Goal: Purchase product/service

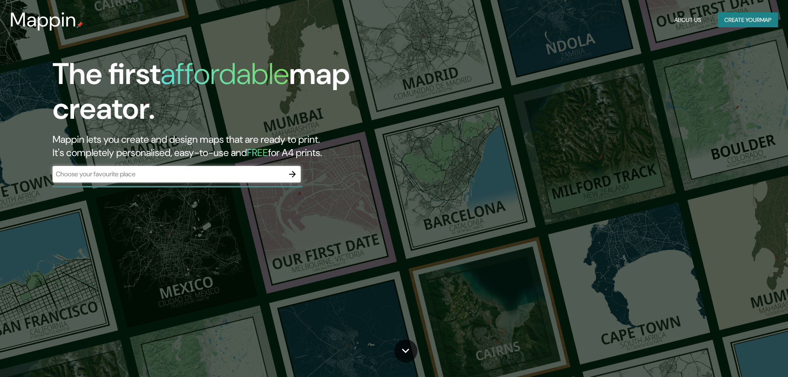
click at [188, 179] on div "​" at bounding box center [177, 174] width 248 height 17
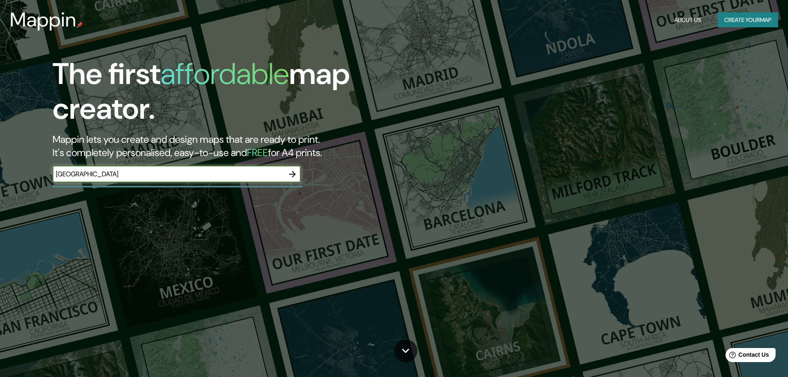
click at [326, 227] on div "The first affordable map creator. Mappin lets you create and design maps that a…" at bounding box center [394, 188] width 788 height 377
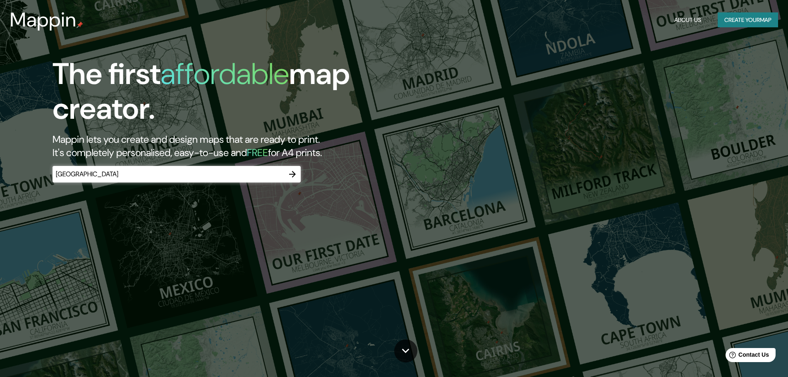
click at [234, 177] on input "[GEOGRAPHIC_DATA]" at bounding box center [169, 174] width 232 height 10
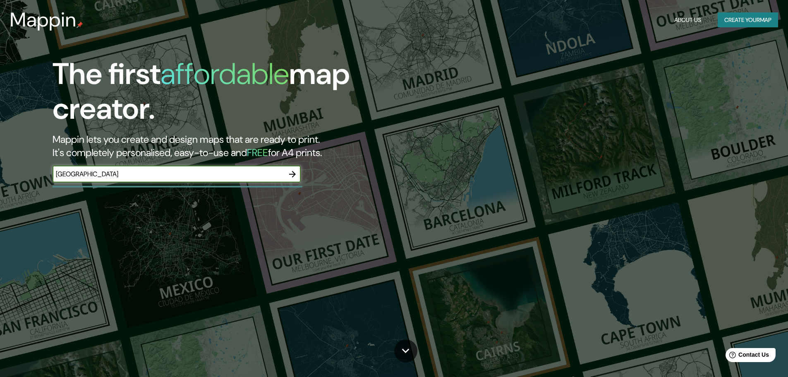
type input "[GEOGRAPHIC_DATA]"
click at [291, 174] on icon "button" at bounding box center [292, 174] width 7 height 7
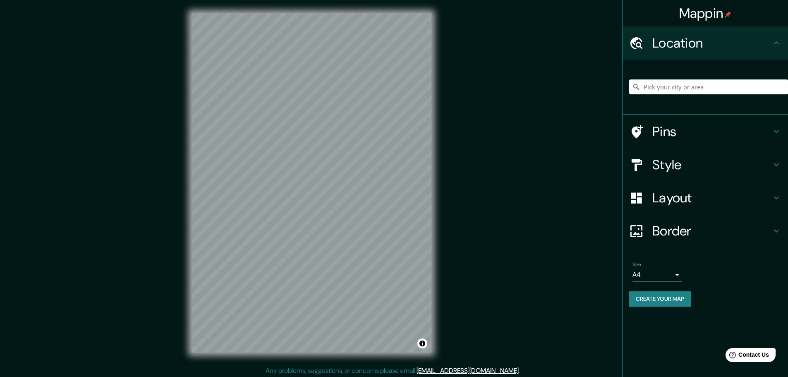
click at [719, 56] on div "Location" at bounding box center [706, 42] width 166 height 33
click at [715, 58] on div "Location" at bounding box center [706, 42] width 166 height 33
click at [675, 132] on h4 "Pins" at bounding box center [712, 131] width 119 height 17
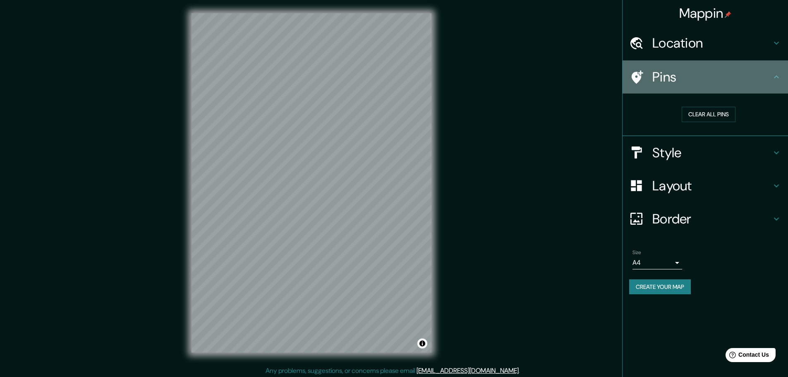
click at [718, 84] on h4 "Pins" at bounding box center [712, 77] width 119 height 17
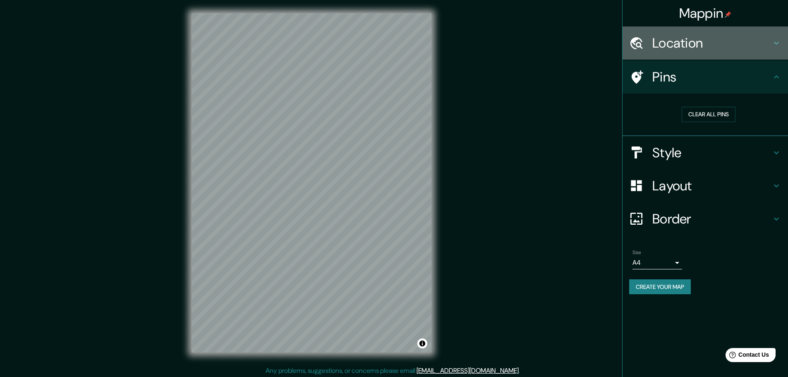
click at [731, 55] on div "Location" at bounding box center [706, 42] width 166 height 33
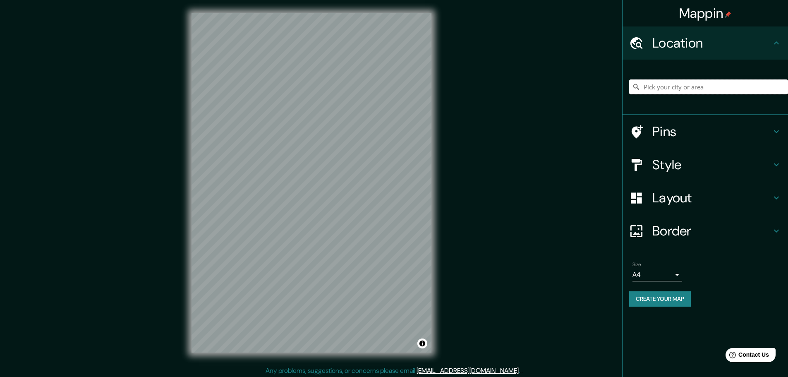
click at [705, 89] on input "Pick your city or area" at bounding box center [708, 86] width 159 height 15
click at [723, 83] on input "Pick your city or area" at bounding box center [708, 86] width 159 height 15
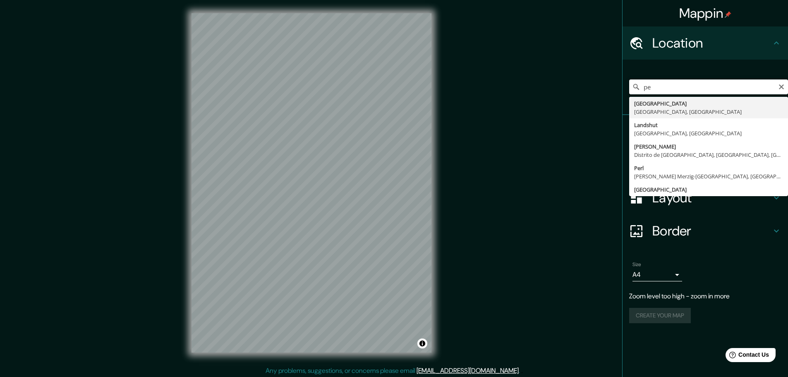
type input "p"
click at [751, 87] on input "Parque de la Exposición [GEOGRAPHIC_DATA]" at bounding box center [708, 86] width 159 height 15
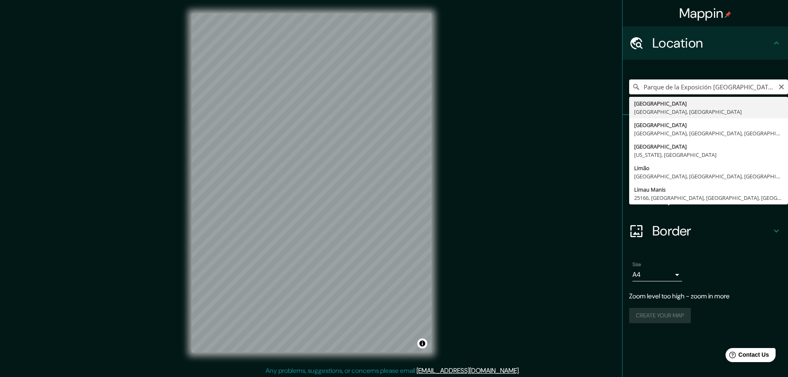
type input "[GEOGRAPHIC_DATA], [GEOGRAPHIC_DATA], [GEOGRAPHIC_DATA]"
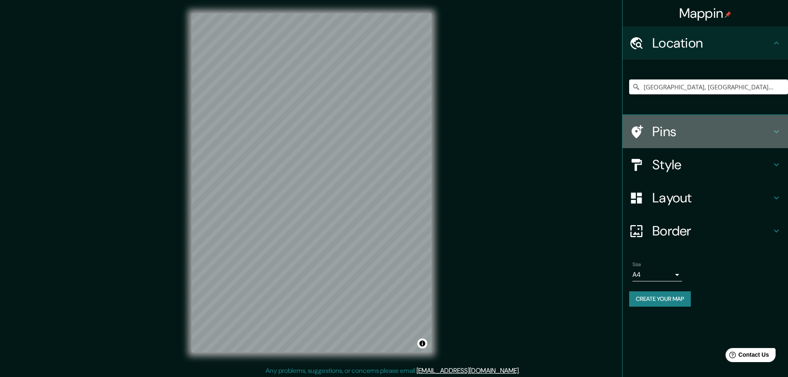
click at [678, 138] on h4 "Pins" at bounding box center [712, 131] width 119 height 17
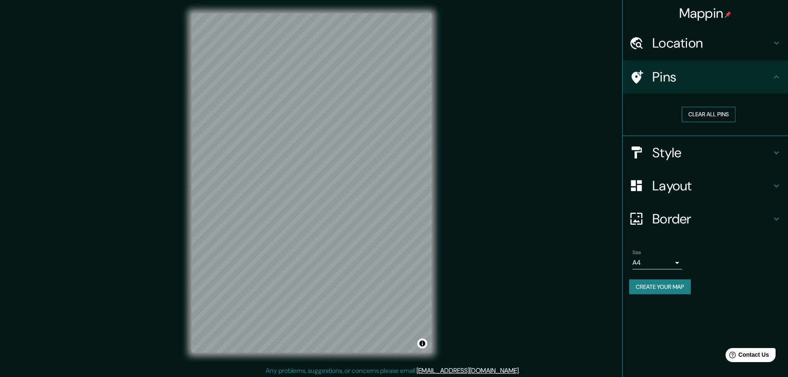
click at [702, 118] on button "Clear all pins" at bounding box center [709, 114] width 54 height 15
click at [700, 83] on h4 "Pins" at bounding box center [712, 77] width 119 height 17
click at [700, 117] on button "Clear all pins" at bounding box center [709, 114] width 54 height 15
click at [689, 150] on h4 "Style" at bounding box center [712, 152] width 119 height 17
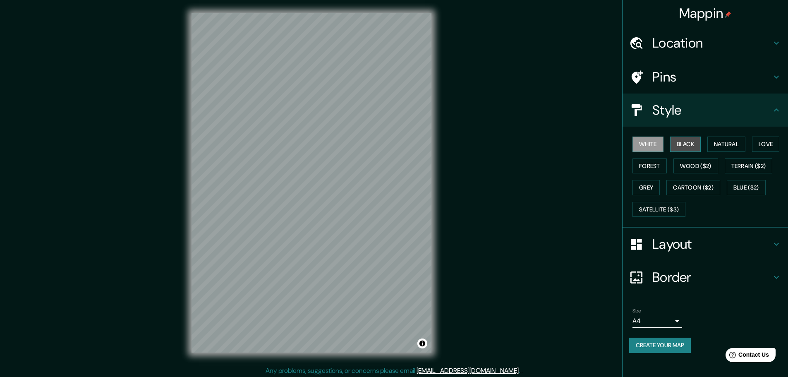
click at [690, 146] on button "Black" at bounding box center [685, 144] width 31 height 15
click at [725, 144] on button "Natural" at bounding box center [727, 144] width 38 height 15
click at [769, 147] on button "Love" at bounding box center [765, 144] width 27 height 15
click at [741, 144] on button "Natural" at bounding box center [727, 144] width 38 height 15
click at [774, 138] on button "Love" at bounding box center [765, 144] width 27 height 15
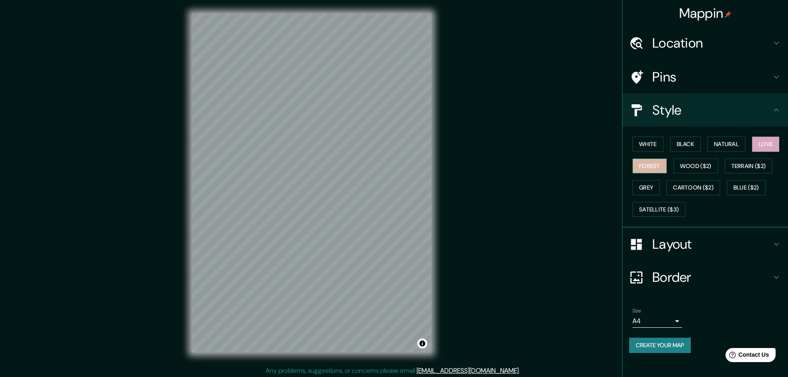
click at [662, 168] on button "Forest" at bounding box center [650, 165] width 34 height 15
click at [700, 166] on button "Wood ($2)" at bounding box center [696, 165] width 45 height 15
click at [651, 183] on button "Grey" at bounding box center [646, 187] width 27 height 15
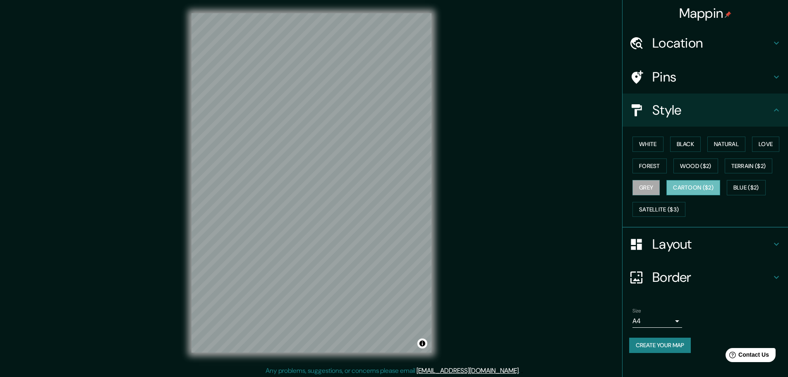
click at [704, 188] on button "Cartoon ($2)" at bounding box center [694, 187] width 54 height 15
click at [670, 210] on button "Satellite ($3)" at bounding box center [659, 209] width 53 height 15
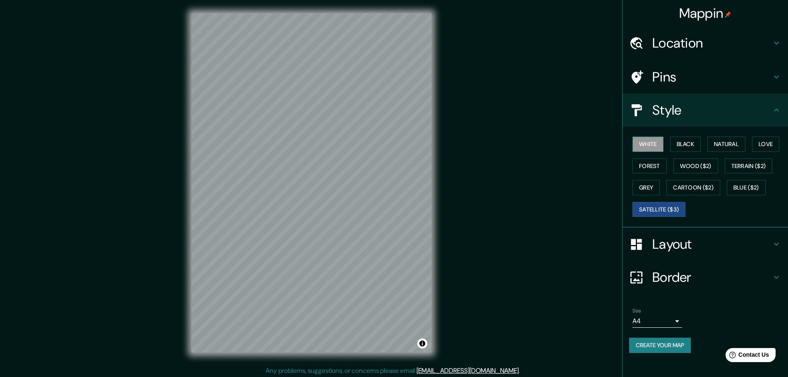
click at [642, 146] on button "White" at bounding box center [648, 144] width 31 height 15
click at [685, 149] on button "Black" at bounding box center [685, 144] width 31 height 15
click at [758, 147] on button "Love" at bounding box center [765, 144] width 27 height 15
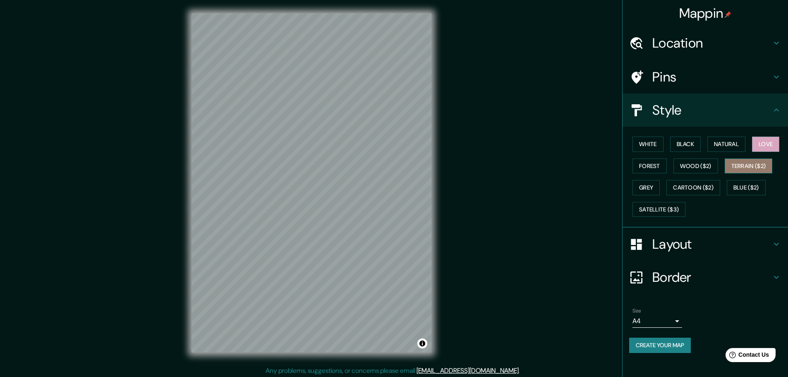
click at [741, 169] on button "Terrain ($2)" at bounding box center [749, 165] width 48 height 15
click at [738, 192] on button "Blue ($2)" at bounding box center [746, 187] width 39 height 15
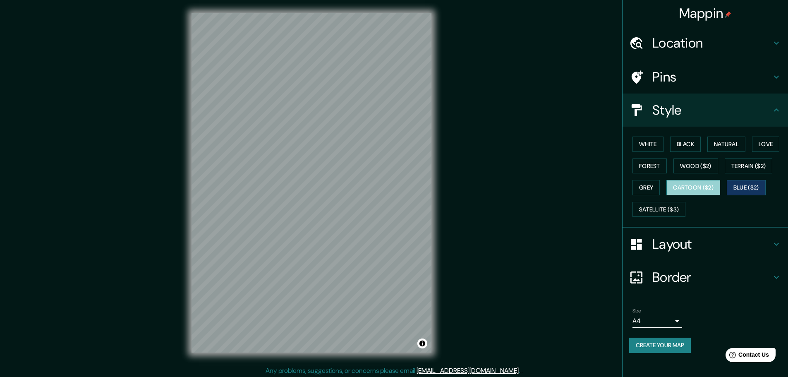
click at [707, 190] on button "Cartoon ($2)" at bounding box center [694, 187] width 54 height 15
click at [698, 170] on button "Wood ($2)" at bounding box center [696, 165] width 45 height 15
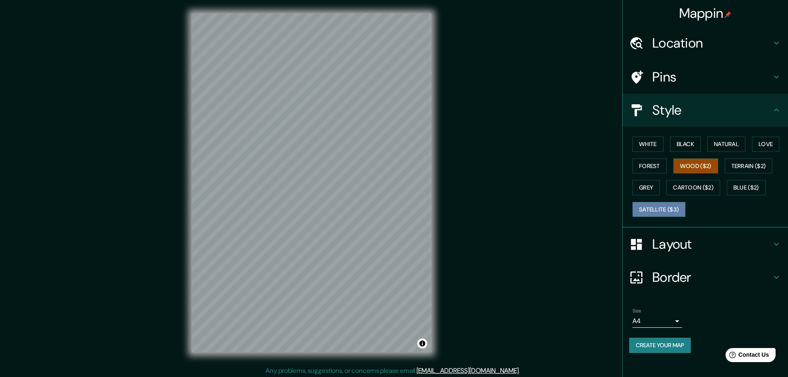
click at [665, 208] on button "Satellite ($3)" at bounding box center [659, 209] width 53 height 15
click at [649, 165] on button "Forest" at bounding box center [650, 165] width 34 height 15
click at [696, 252] on div "Layout" at bounding box center [706, 244] width 166 height 33
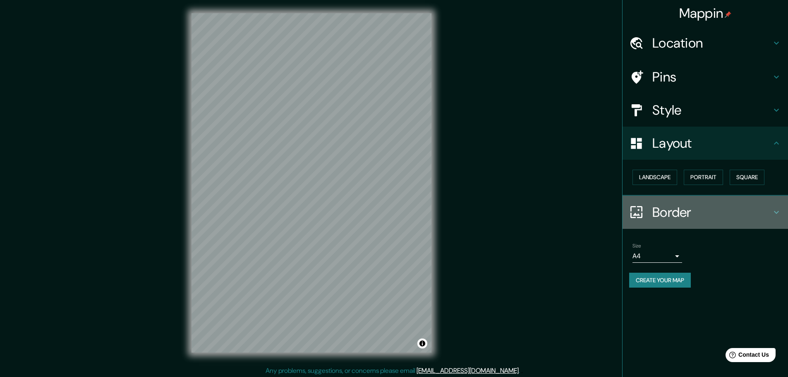
click at [682, 212] on h4 "Border" at bounding box center [712, 212] width 119 height 17
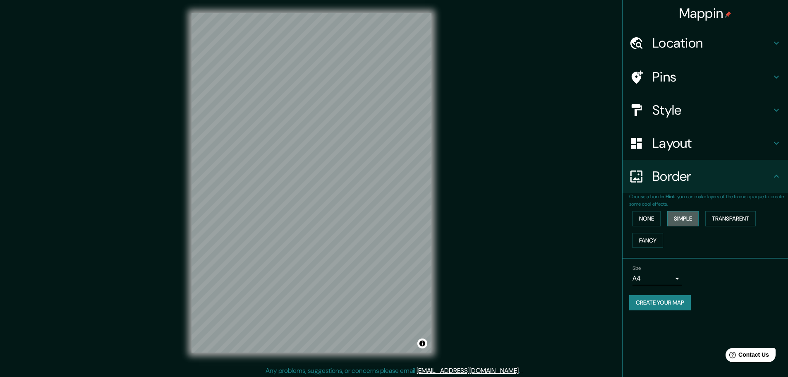
click at [698, 212] on button "Simple" at bounding box center [682, 218] width 31 height 15
